Goal: Check status: Check status

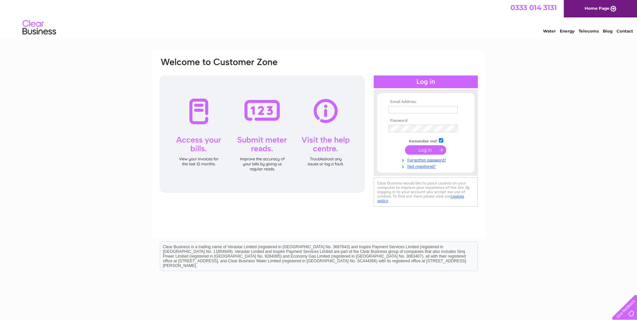
type input "queries.purchaseledgerrinp@reed.com"
click at [420, 150] on input "submit" at bounding box center [425, 149] width 41 height 9
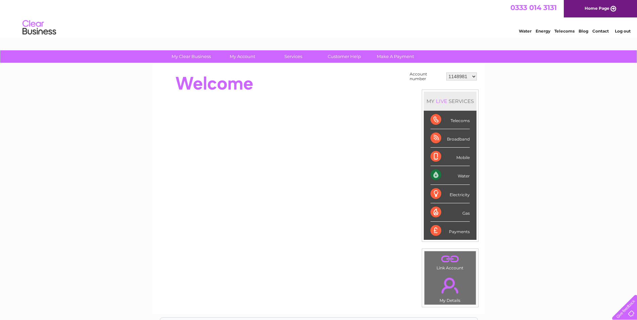
click at [461, 76] on select "1148981 1149939 30277020" at bounding box center [461, 77] width 31 height 8
click at [462, 77] on select "1148981 1149939 30277020" at bounding box center [461, 77] width 31 height 8
click at [473, 77] on select "1148981 1149939 30277020" at bounding box center [461, 77] width 31 height 8
click at [446, 73] on select "1148981 1149939 30277020" at bounding box center [461, 77] width 31 height 8
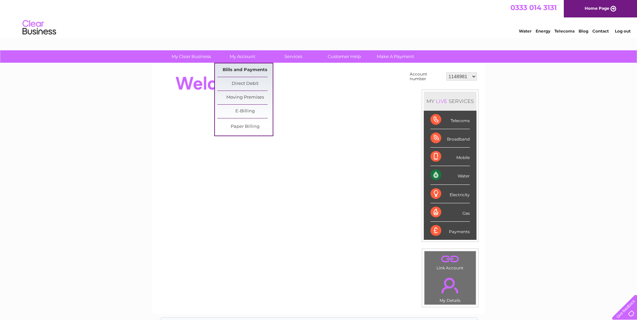
drag, startPoint x: 257, startPoint y: 71, endPoint x: 293, endPoint y: 81, distance: 37.3
click at [258, 71] on link "Bills and Payments" at bounding box center [244, 69] width 55 height 13
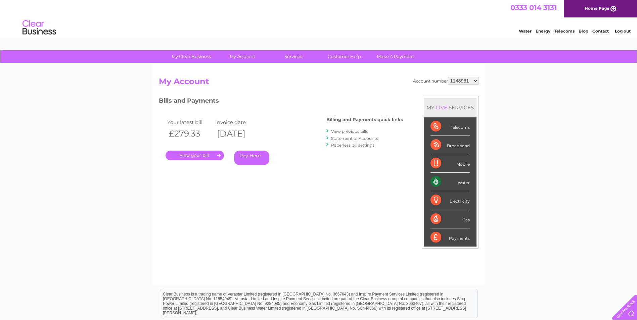
click at [473, 81] on select "1148981 1149939 30277020" at bounding box center [463, 81] width 31 height 8
select select "1149939"
click at [448, 77] on select "1148981 1149939 30277020" at bounding box center [463, 81] width 31 height 8
click at [469, 82] on select "1148981 1149939 30277020" at bounding box center [463, 81] width 31 height 8
select select "30277020"
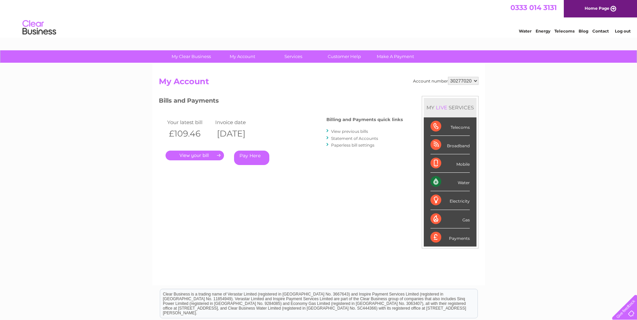
click at [448, 77] on select "1148981 1149939 30277020" at bounding box center [463, 81] width 31 height 8
